Goal: Task Accomplishment & Management: Manage account settings

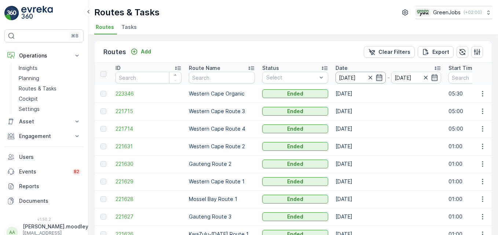
click at [344, 77] on input "[DATE]" at bounding box center [360, 78] width 50 height 12
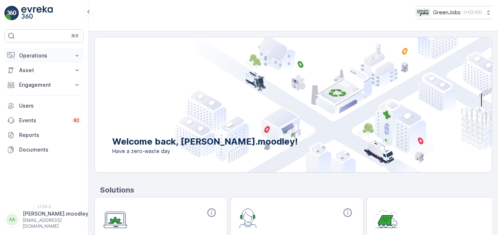
click at [75, 56] on icon at bounding box center [76, 55] width 7 height 7
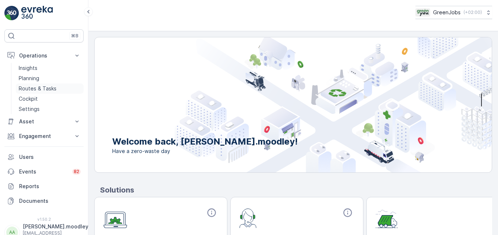
click at [43, 88] on p "Routes & Tasks" at bounding box center [38, 88] width 38 height 7
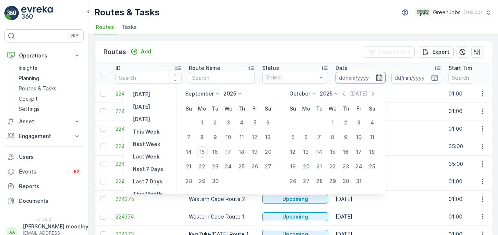
click at [340, 76] on input at bounding box center [360, 78] width 50 height 12
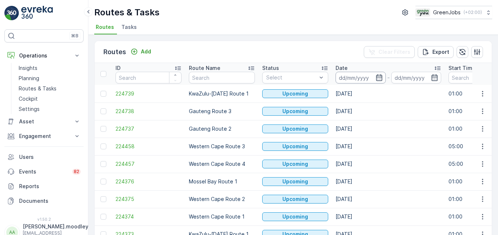
click at [346, 76] on input at bounding box center [360, 78] width 50 height 12
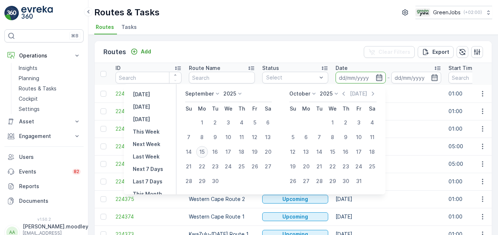
click at [207, 152] on div "15" at bounding box center [202, 152] width 12 height 12
type input "[DATE]"
click at [207, 152] on div "15" at bounding box center [202, 152] width 12 height 12
type input "[DATE]"
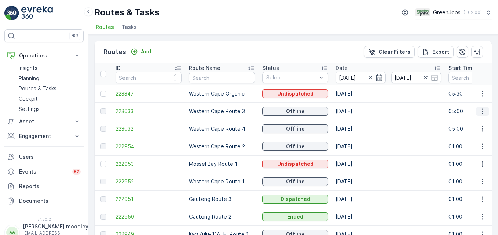
click at [356, 112] on icon "button" at bounding box center [482, 111] width 1 height 5
click at [356, 122] on span "See More Details" at bounding box center [465, 122] width 43 height 7
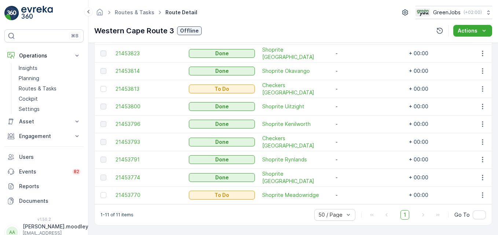
scroll to position [258, 0]
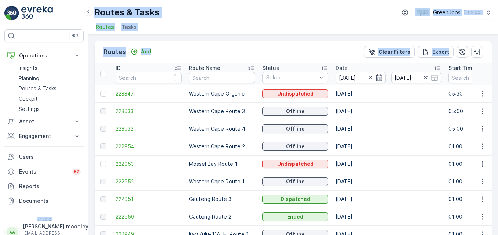
click at [0, 135] on html "⌘B Operations Insights Planning Routes & Tasks Cockpit Settings Asset Assets En…" at bounding box center [249, 117] width 498 height 235
click at [356, 111] on icon "button" at bounding box center [482, 111] width 1 height 5
click at [356, 123] on span "See More Details" at bounding box center [465, 122] width 43 height 7
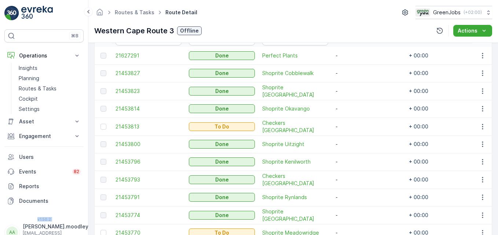
scroll to position [258, 0]
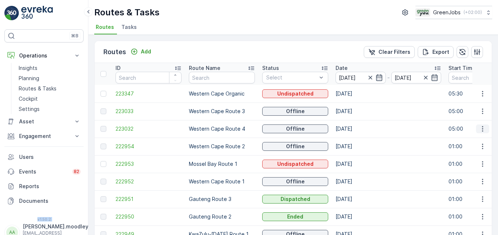
click at [356, 129] on icon "button" at bounding box center [482, 128] width 7 height 7
click at [356, 141] on span "See More Details" at bounding box center [465, 139] width 43 height 7
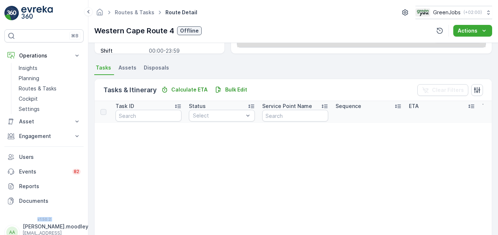
scroll to position [37, 0]
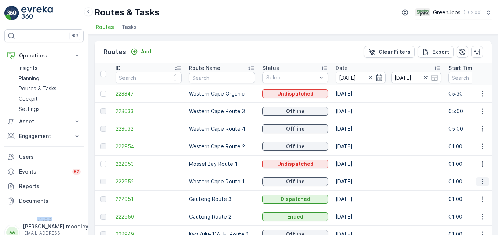
click at [356, 182] on icon "button" at bounding box center [482, 181] width 7 height 7
click at [356, 192] on span "See More Details" at bounding box center [465, 192] width 43 height 7
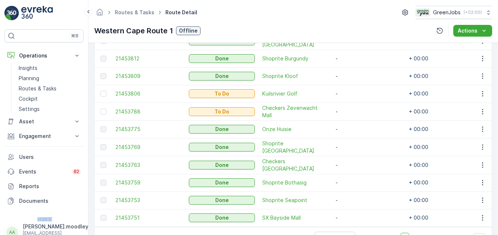
scroll to position [256, 0]
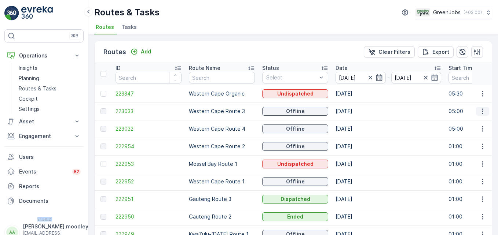
click at [356, 112] on icon "button" at bounding box center [482, 111] width 7 height 7
click at [356, 123] on span "See More Details" at bounding box center [465, 122] width 43 height 7
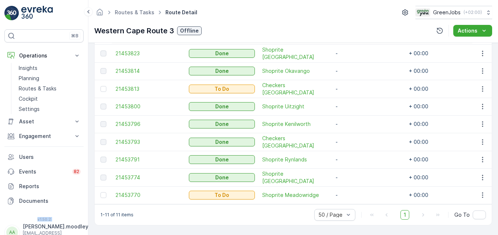
scroll to position [257, 0]
click at [330, 106] on td "Shoprite Uitzight" at bounding box center [294, 107] width 73 height 18
click at [356, 144] on td "-" at bounding box center [368, 142] width 73 height 18
click at [77, 53] on icon at bounding box center [76, 55] width 7 height 7
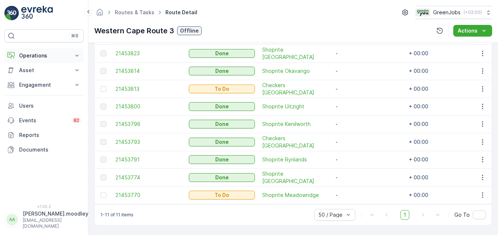
click at [78, 55] on icon at bounding box center [76, 55] width 7 height 7
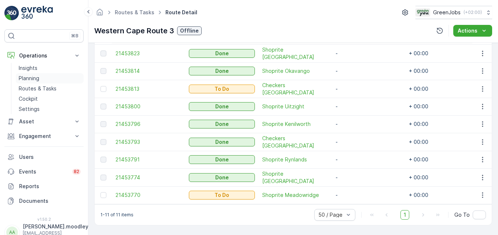
click at [32, 79] on p "Planning" at bounding box center [29, 78] width 21 height 7
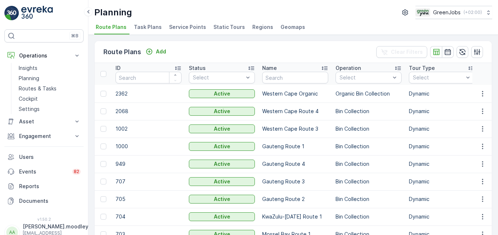
click at [179, 24] on span "Service Points" at bounding box center [187, 26] width 37 height 7
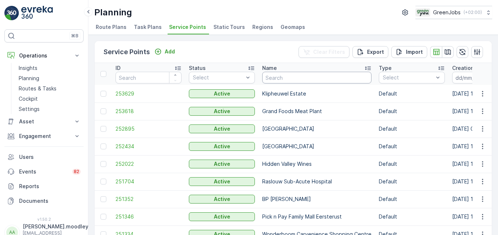
drag, startPoint x: 271, startPoint y: 78, endPoint x: 280, endPoint y: 80, distance: 8.7
click at [272, 78] on input "text" at bounding box center [316, 78] width 109 height 12
type input "[GEOGRAPHIC_DATA]"
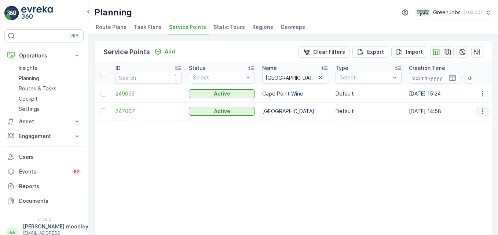
click at [356, 111] on icon "button" at bounding box center [482, 111] width 7 height 7
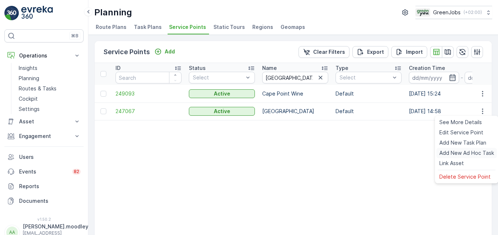
click at [356, 153] on span "Add New Ad Hoc Task" at bounding box center [466, 153] width 55 height 7
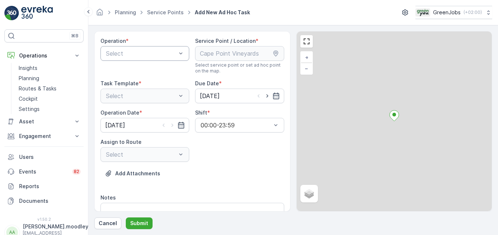
click at [184, 52] on div "Select" at bounding box center [144, 53] width 89 height 15
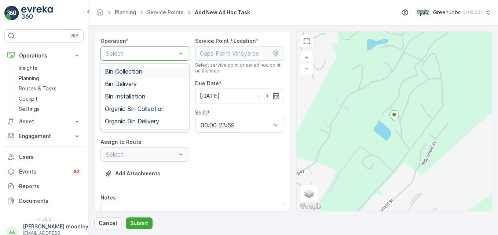
click at [135, 71] on span "Bin Collection" at bounding box center [123, 71] width 37 height 7
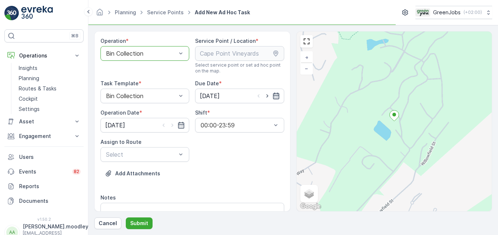
click at [275, 96] on icon "button" at bounding box center [275, 95] width 7 height 7
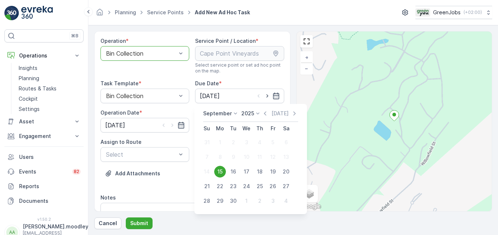
click at [222, 172] on div "15" at bounding box center [220, 172] width 12 height 12
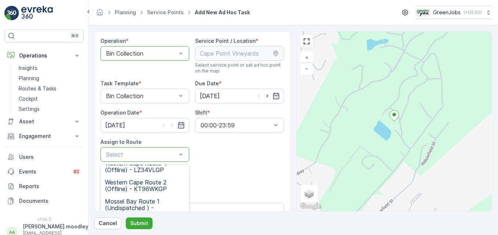
scroll to position [34, 0]
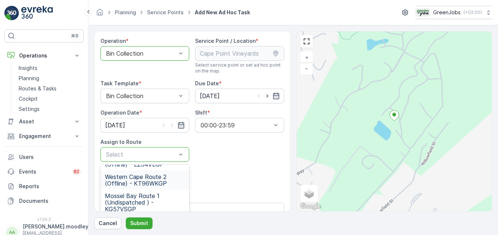
click at [152, 183] on span "Western Cape Route 2 (Offline) - KT96WKGP" at bounding box center [145, 180] width 80 height 13
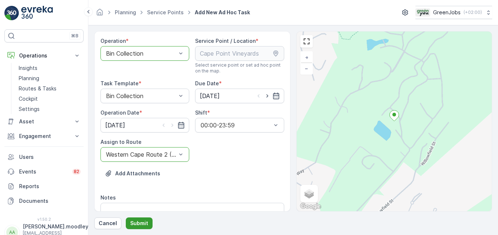
click at [141, 223] on p "Submit" at bounding box center [139, 223] width 18 height 7
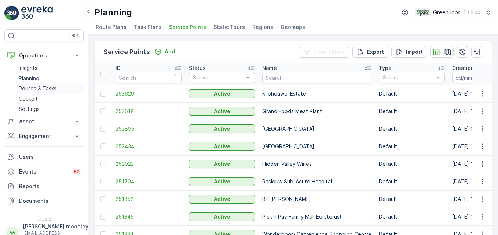
click at [45, 90] on p "Routes & Tasks" at bounding box center [38, 88] width 38 height 7
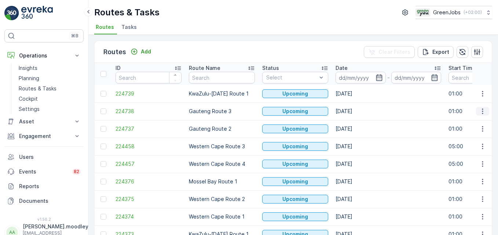
click at [356, 110] on icon "button" at bounding box center [482, 111] width 7 height 7
click at [356, 124] on span "See More Details" at bounding box center [465, 122] width 43 height 7
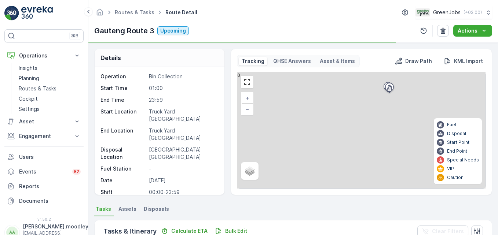
scroll to position [73, 0]
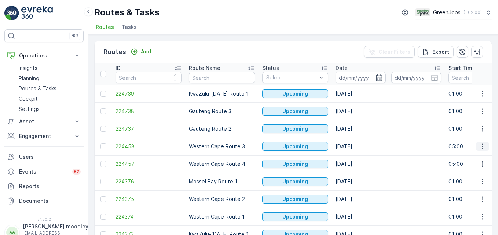
click at [356, 147] on icon "button" at bounding box center [482, 146] width 7 height 7
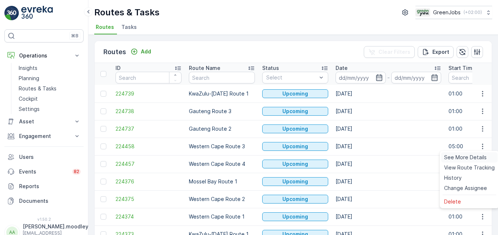
click at [356, 159] on span "See More Details" at bounding box center [465, 157] width 43 height 7
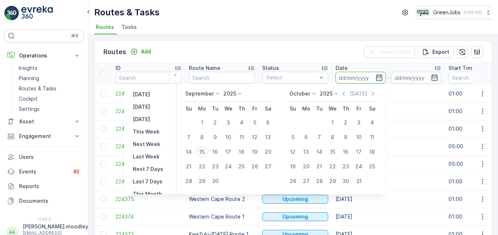
click at [201, 150] on div "15" at bounding box center [202, 152] width 12 height 12
type input "[DATE]"
click at [201, 150] on div "15" at bounding box center [202, 152] width 12 height 12
type input "[DATE]"
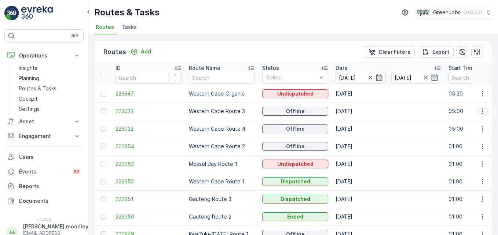
click at [356, 113] on icon "button" at bounding box center [482, 111] width 7 height 7
click at [356, 121] on span "See More Details" at bounding box center [465, 122] width 43 height 7
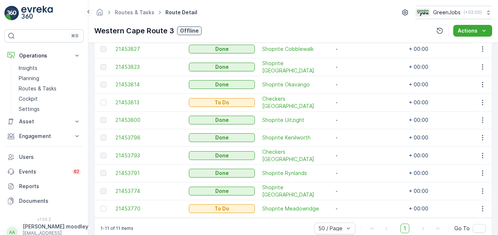
scroll to position [258, 0]
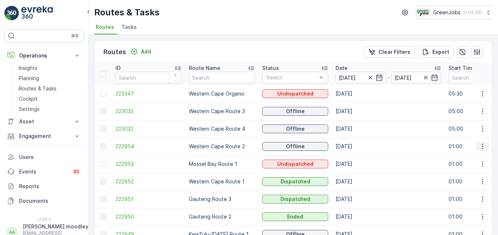
click at [356, 145] on icon "button" at bounding box center [482, 146] width 7 height 7
click at [356, 158] on span "See More Details" at bounding box center [465, 157] width 43 height 7
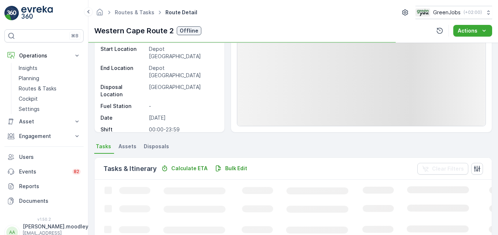
scroll to position [110, 0]
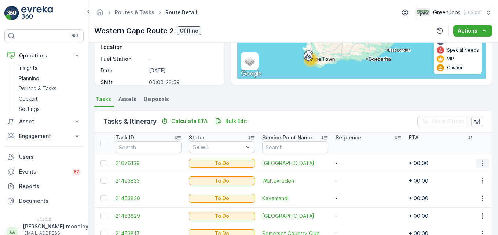
click at [356, 164] on icon "button" at bounding box center [482, 163] width 1 height 5
click at [356, 193] on span "Change Route" at bounding box center [464, 194] width 36 height 7
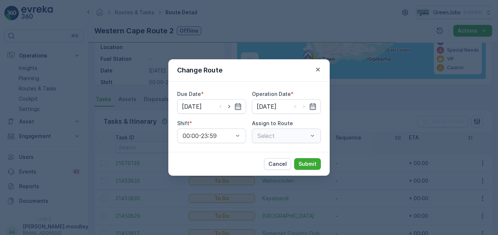
type input "[DATE]"
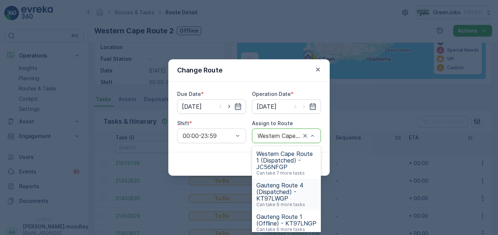
scroll to position [73, 0]
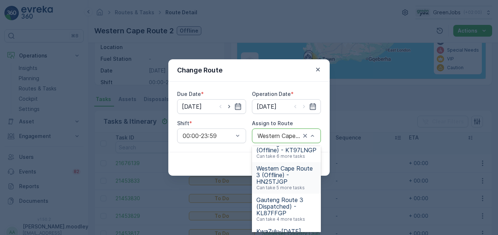
click at [277, 180] on span "Western Cape Route 3 (Offline) - HN25TJGP" at bounding box center [286, 175] width 60 height 20
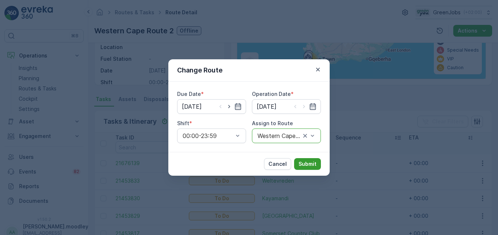
click at [312, 165] on p "Submit" at bounding box center [307, 164] width 18 height 7
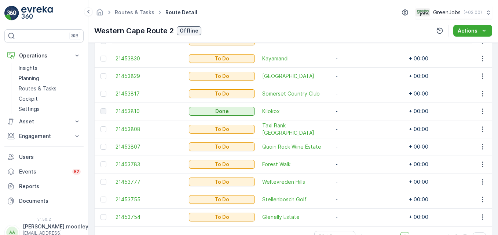
scroll to position [258, 0]
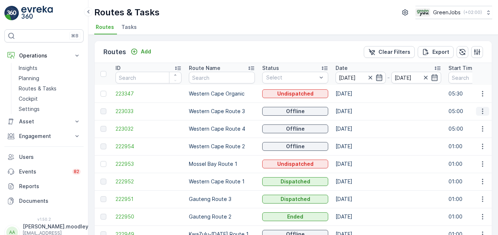
click at [356, 111] on icon "button" at bounding box center [482, 111] width 7 height 7
click at [356, 124] on span "See More Details" at bounding box center [465, 122] width 43 height 7
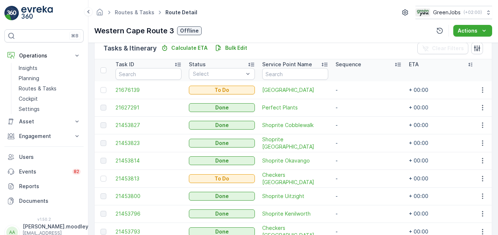
scroll to position [220, 0]
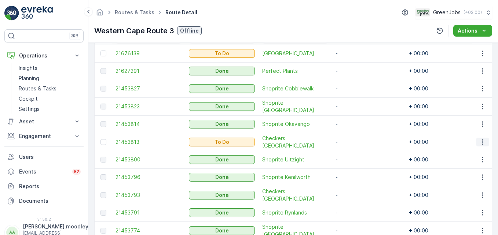
click at [356, 145] on icon "button" at bounding box center [482, 142] width 7 height 7
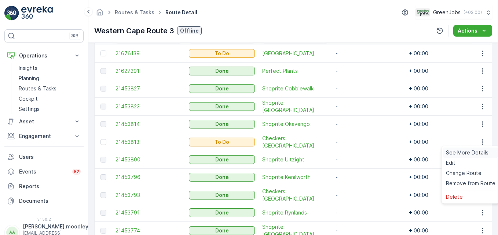
click at [356, 154] on span "See More Details" at bounding box center [467, 152] width 43 height 7
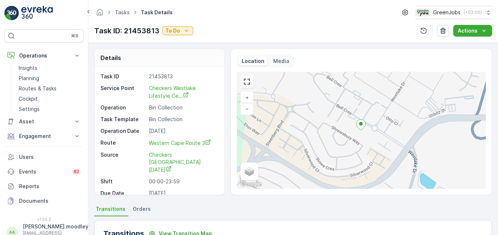
scroll to position [183, 0]
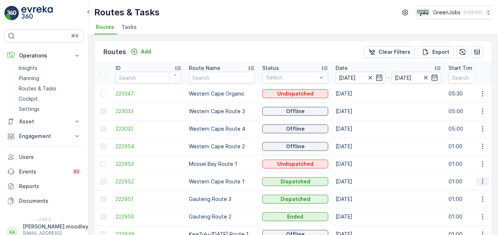
click at [356, 183] on icon "button" at bounding box center [482, 181] width 7 height 7
click at [356, 189] on div "See More Details" at bounding box center [469, 193] width 56 height 10
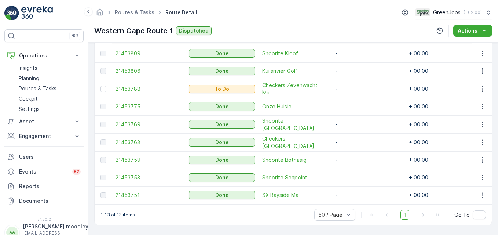
scroll to position [256, 0]
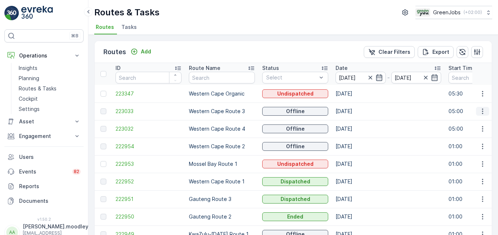
click at [356, 111] on icon "button" at bounding box center [482, 111] width 7 height 7
click at [356, 117] on ul "See More Details View Route Tracking History" at bounding box center [469, 133] width 59 height 34
click at [356, 122] on span "See More Details" at bounding box center [465, 122] width 43 height 7
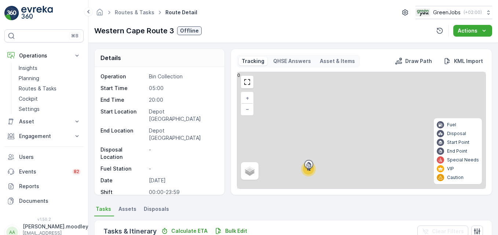
scroll to position [183, 0]
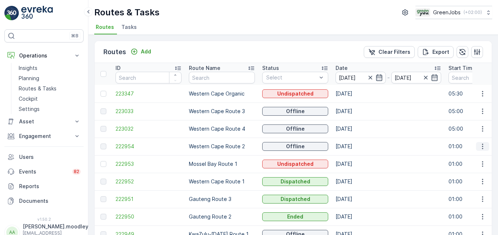
click at [356, 148] on icon "button" at bounding box center [482, 146] width 7 height 7
click at [356, 155] on span "See More Details" at bounding box center [465, 157] width 43 height 7
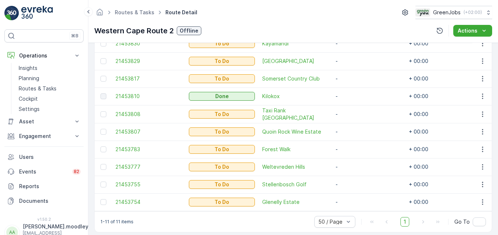
scroll to position [258, 0]
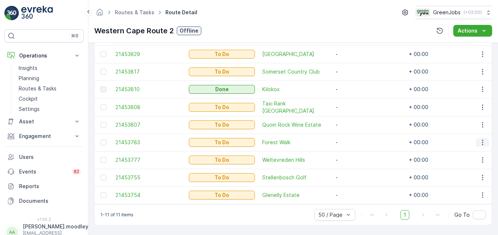
click at [356, 139] on icon "button" at bounding box center [482, 142] width 7 height 7
click at [356, 172] on span "Change Route" at bounding box center [464, 170] width 36 height 7
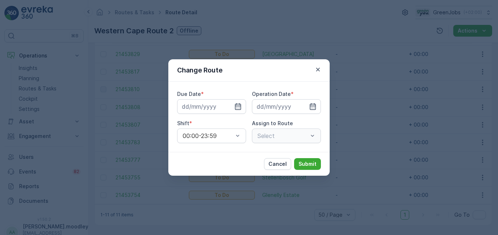
type input "[DATE]"
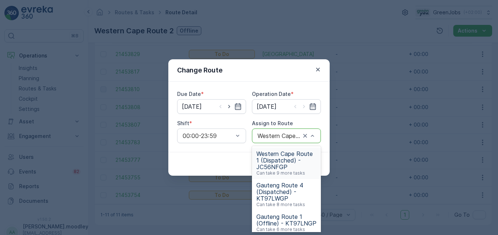
click at [269, 163] on span "Western Cape Route 1 (Dispatched) - JC56NFGP" at bounding box center [286, 161] width 60 height 20
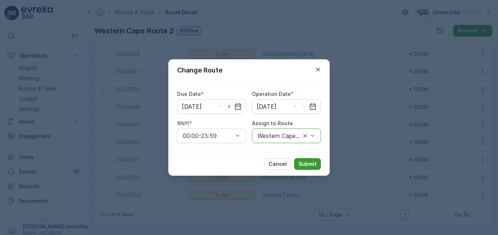
click at [311, 165] on p "Submit" at bounding box center [307, 164] width 18 height 7
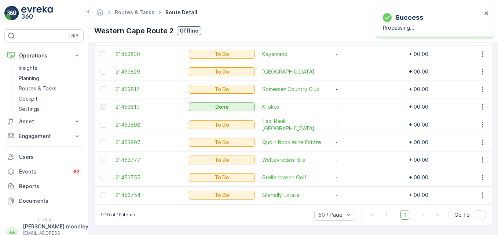
scroll to position [240, 0]
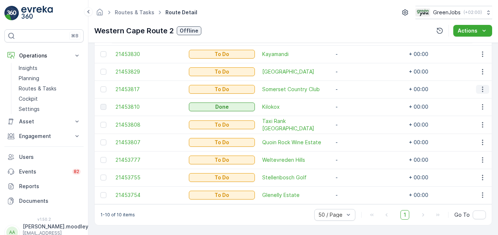
click at [356, 87] on icon "button" at bounding box center [482, 89] width 1 height 5
click at [356, 118] on span "Change Route" at bounding box center [464, 117] width 36 height 7
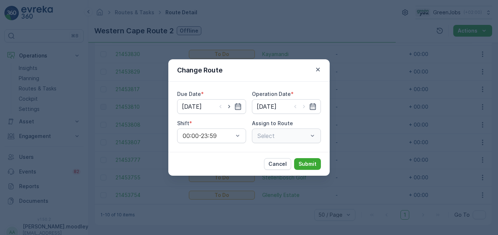
type input "[DATE]"
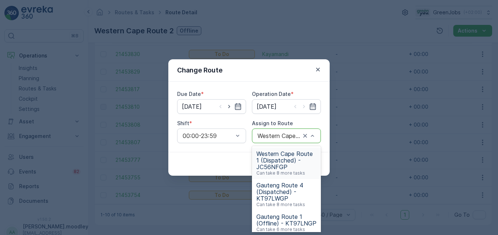
click at [280, 163] on span "Western Cape Route 1 (Dispatched) - JC56NFGP" at bounding box center [286, 161] width 60 height 20
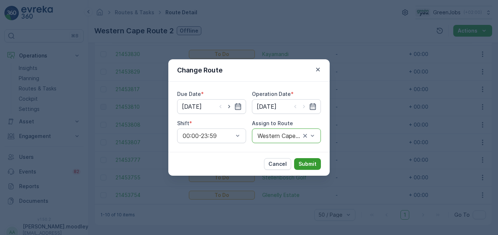
click at [312, 166] on p "Submit" at bounding box center [307, 164] width 18 height 7
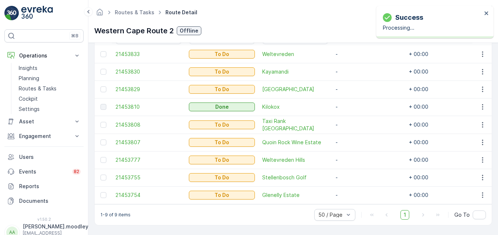
scroll to position [223, 0]
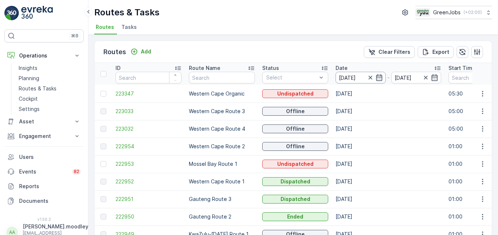
click at [345, 75] on input "[DATE]" at bounding box center [360, 78] width 50 height 12
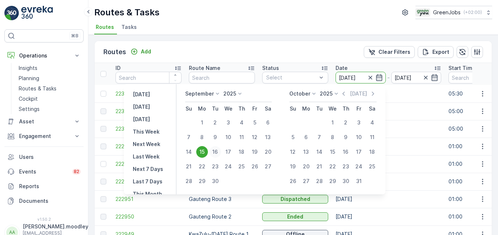
click at [215, 153] on div "16" at bounding box center [215, 152] width 12 height 12
type input "[DATE]"
click at [215, 153] on div "16" at bounding box center [215, 152] width 12 height 12
type input "[DATE]"
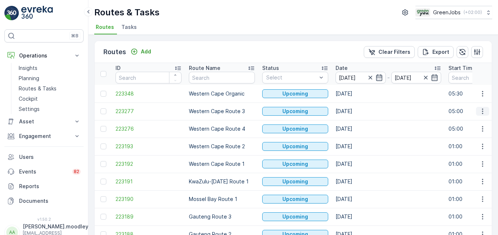
click at [356, 110] on icon "button" at bounding box center [482, 111] width 7 height 7
click at [356, 121] on span "See More Details" at bounding box center [465, 122] width 43 height 7
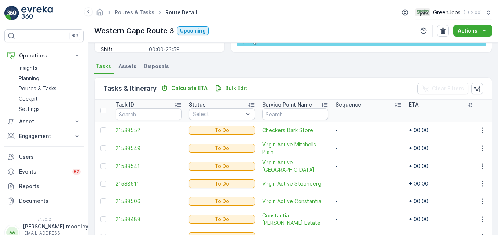
scroll to position [180, 0]
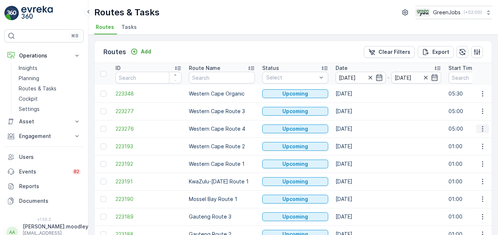
click at [356, 129] on icon "button" at bounding box center [482, 128] width 7 height 7
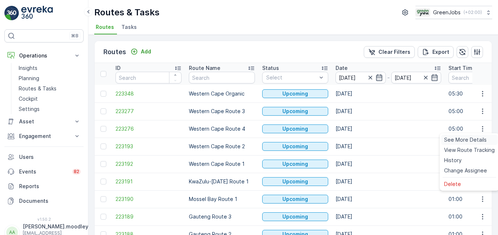
click at [356, 140] on span "See More Details" at bounding box center [465, 139] width 43 height 7
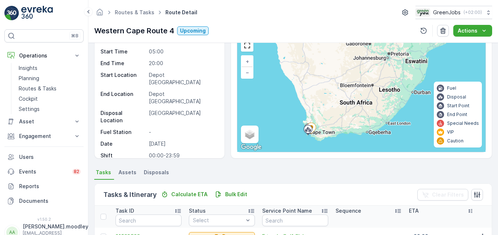
scroll to position [143, 0]
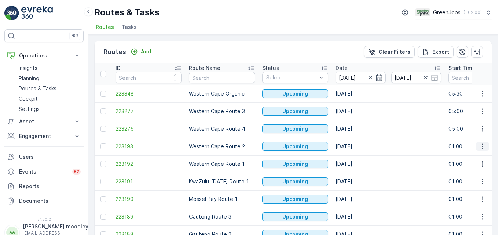
click at [356, 150] on icon "button" at bounding box center [482, 146] width 7 height 7
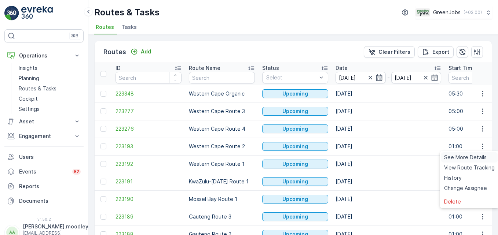
click at [356, 159] on span "See More Details" at bounding box center [465, 157] width 43 height 7
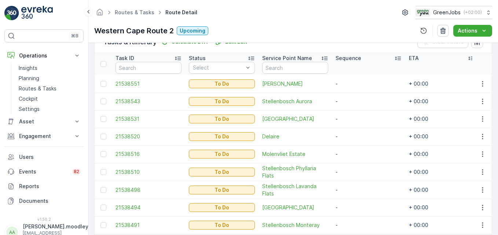
scroll to position [187, 0]
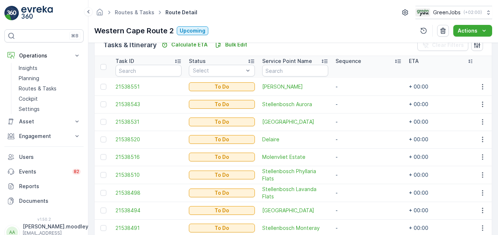
drag, startPoint x: 442, startPoint y: 173, endPoint x: 423, endPoint y: 153, distance: 27.5
click at [356, 172] on td "+ 00:00" at bounding box center [441, 175] width 73 height 18
drag, startPoint x: 74, startPoint y: 83, endPoint x: 69, endPoint y: 62, distance: 21.4
click at [74, 83] on link "Planning" at bounding box center [50, 78] width 68 height 10
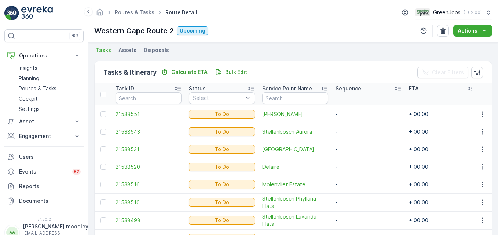
scroll to position [220, 0]
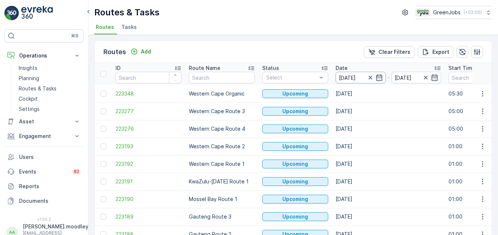
click at [347, 76] on input "[DATE]" at bounding box center [360, 78] width 50 height 12
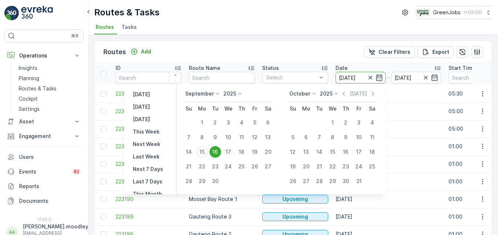
click at [231, 149] on div "17" at bounding box center [229, 152] width 12 height 12
type input "[DATE]"
click at [231, 149] on div "17" at bounding box center [229, 152] width 12 height 12
type input "[DATE]"
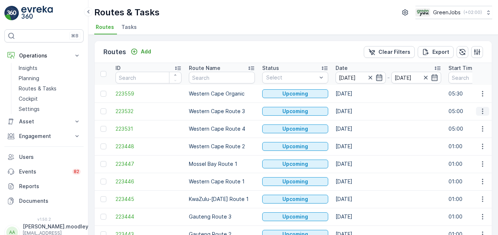
click at [356, 109] on icon "button" at bounding box center [482, 111] width 7 height 7
click at [356, 122] on span "See More Details" at bounding box center [465, 122] width 43 height 7
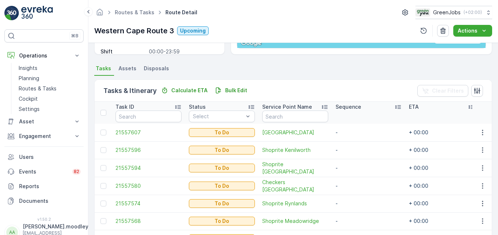
scroll to position [150, 0]
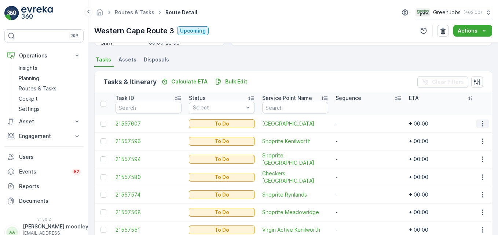
click at [356, 125] on icon "button" at bounding box center [482, 123] width 7 height 7
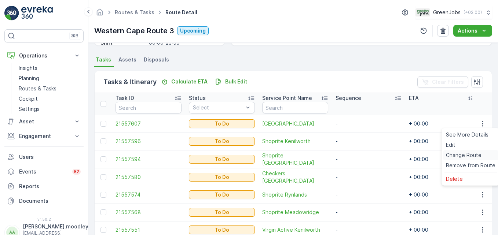
click at [356, 152] on span "Change Route" at bounding box center [464, 155] width 36 height 7
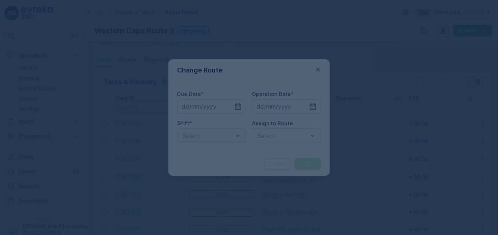
type input "[DATE]"
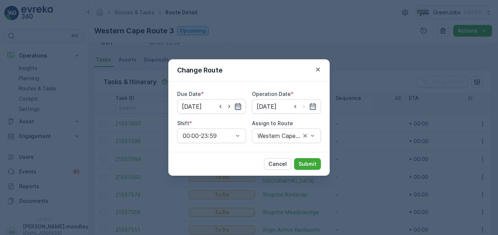
click at [238, 105] on icon "button" at bounding box center [237, 106] width 7 height 7
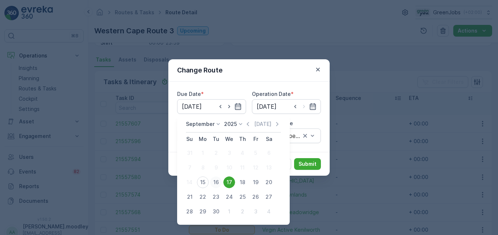
click at [216, 182] on div "16" at bounding box center [216, 183] width 12 height 12
type input "[DATE]"
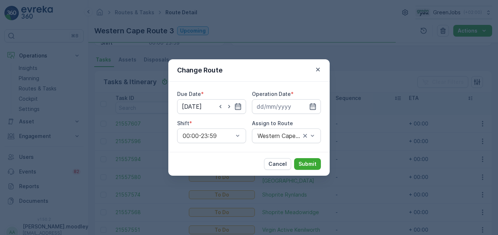
click at [215, 180] on div "Change Route Due Date * [DATE] Operation Date * Shift * 00:00-23:59 Assign to […" at bounding box center [249, 117] width 498 height 235
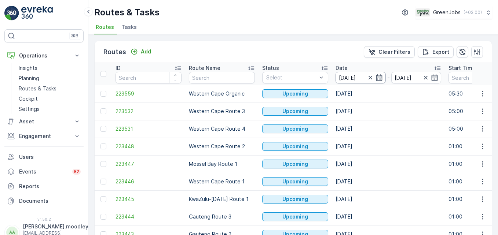
click at [346, 80] on input "[DATE]" at bounding box center [360, 78] width 50 height 12
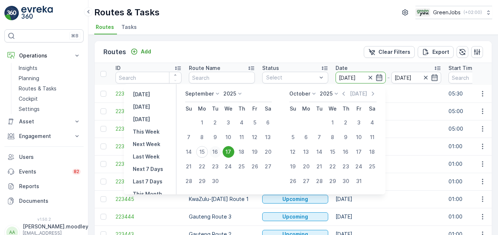
click at [215, 150] on div "16" at bounding box center [215, 152] width 12 height 12
type input "[DATE]"
click at [217, 152] on div "16" at bounding box center [215, 152] width 12 height 12
type input "[DATE]"
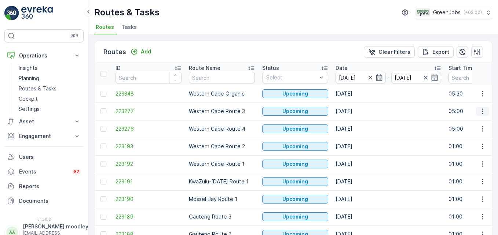
click at [356, 112] on icon "button" at bounding box center [482, 111] width 7 height 7
click at [356, 122] on span "See More Details" at bounding box center [465, 122] width 43 height 7
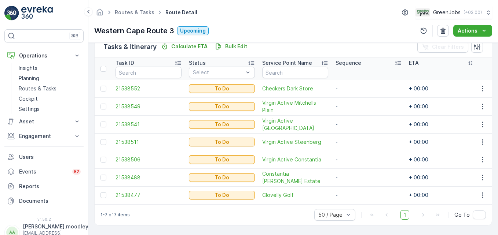
scroll to position [188, 0]
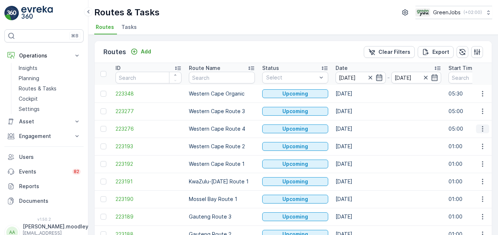
click at [356, 132] on icon "button" at bounding box center [482, 128] width 7 height 7
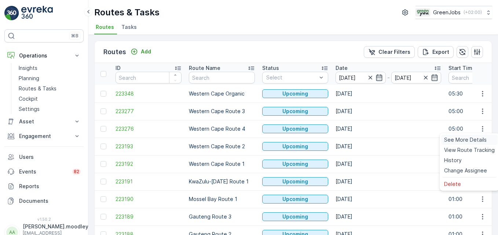
click at [356, 143] on span "See More Details" at bounding box center [465, 139] width 43 height 7
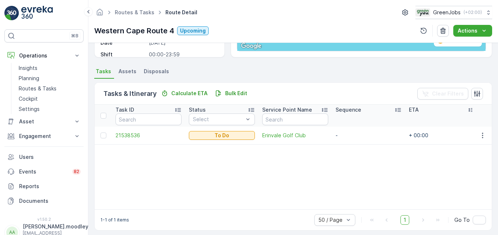
scroll to position [143, 0]
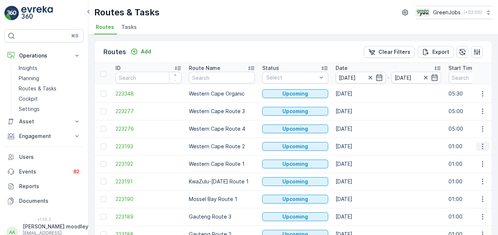
click at [356, 145] on icon "button" at bounding box center [482, 146] width 7 height 7
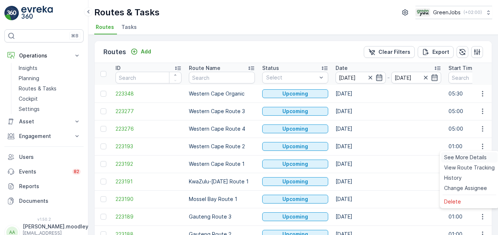
click at [356, 159] on span "See More Details" at bounding box center [465, 157] width 43 height 7
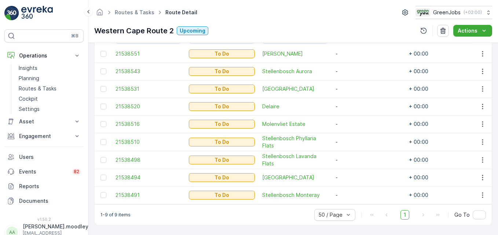
scroll to position [183, 0]
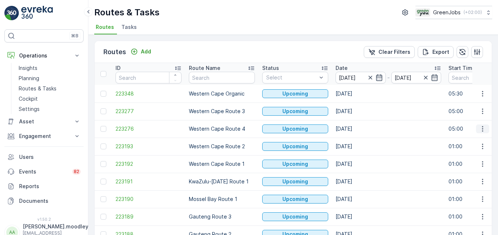
click at [356, 131] on icon "button" at bounding box center [482, 128] width 7 height 7
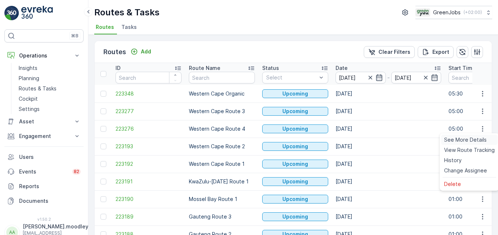
click at [356, 142] on span "See More Details" at bounding box center [465, 139] width 43 height 7
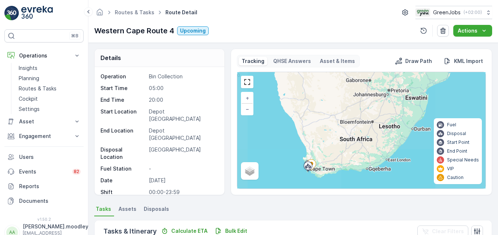
scroll to position [143, 0]
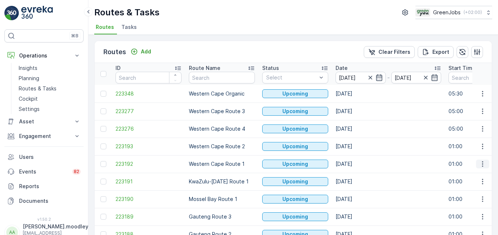
click at [356, 165] on icon "button" at bounding box center [482, 164] width 7 height 7
click at [356, 177] on span "See More Details" at bounding box center [465, 175] width 43 height 7
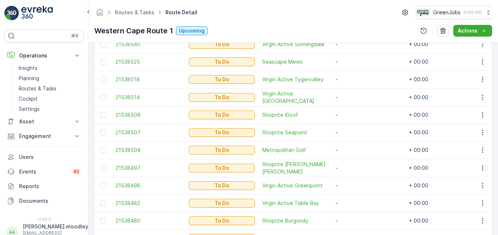
scroll to position [275, 0]
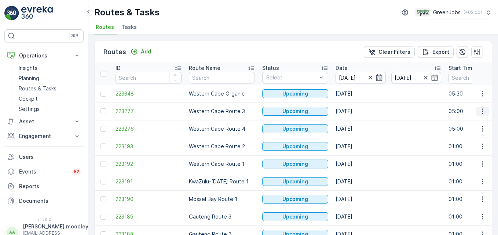
click at [356, 108] on icon "button" at bounding box center [482, 111] width 7 height 7
click at [356, 122] on span "See More Details" at bounding box center [465, 122] width 43 height 7
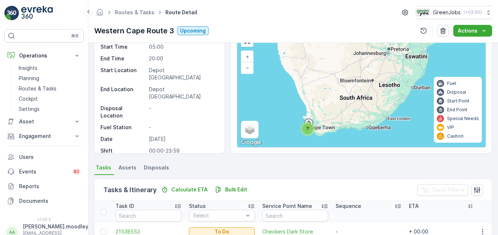
scroll to position [188, 0]
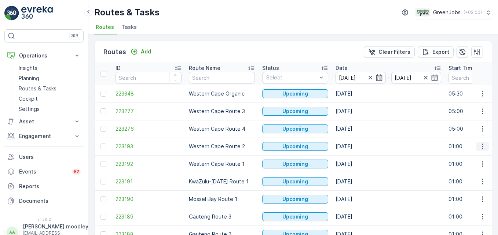
click at [356, 148] on icon "button" at bounding box center [482, 146] width 7 height 7
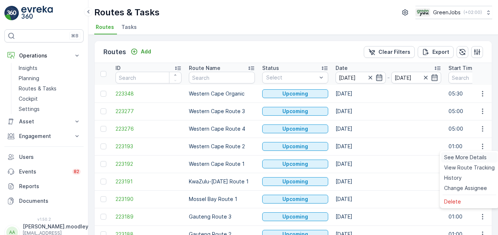
click at [356, 156] on span "See More Details" at bounding box center [465, 157] width 43 height 7
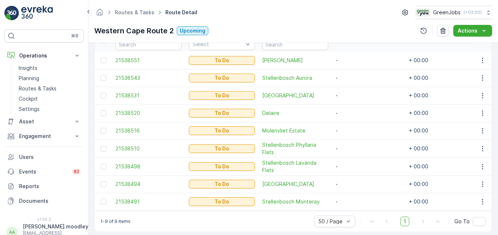
scroll to position [223, 0]
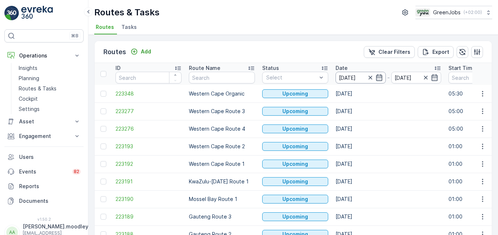
click at [349, 76] on input "[DATE]" at bounding box center [360, 78] width 50 height 12
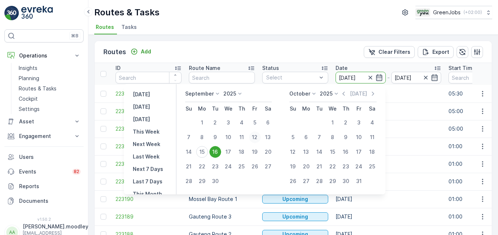
click at [256, 137] on div "12" at bounding box center [255, 138] width 12 height 12
type input "[DATE]"
click at [256, 137] on div "12" at bounding box center [255, 138] width 12 height 12
type input "[DATE]"
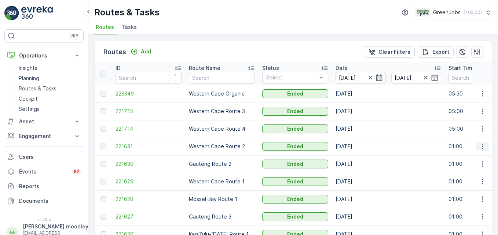
click at [356, 145] on icon "button" at bounding box center [482, 146] width 1 height 5
click at [356, 157] on span "See More Details" at bounding box center [465, 157] width 43 height 7
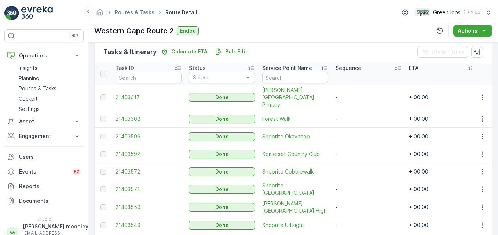
scroll to position [216, 0]
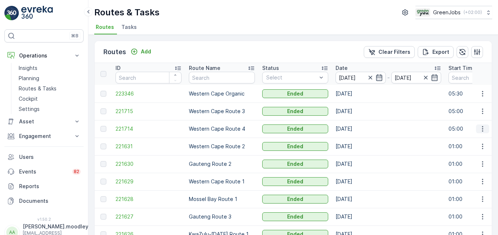
click at [356, 128] on icon "button" at bounding box center [482, 128] width 7 height 7
click at [356, 155] on td "[DATE]" at bounding box center [388, 147] width 113 height 18
click at [356, 113] on icon "button" at bounding box center [482, 111] width 7 height 7
click at [356, 121] on span "See More Details" at bounding box center [465, 122] width 43 height 7
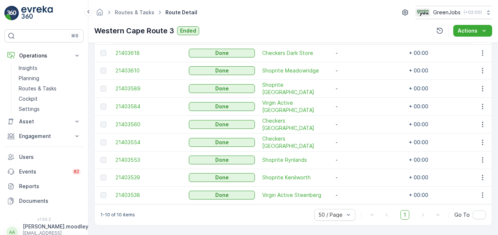
scroll to position [240, 0]
